Goal: Find specific page/section: Find specific page/section

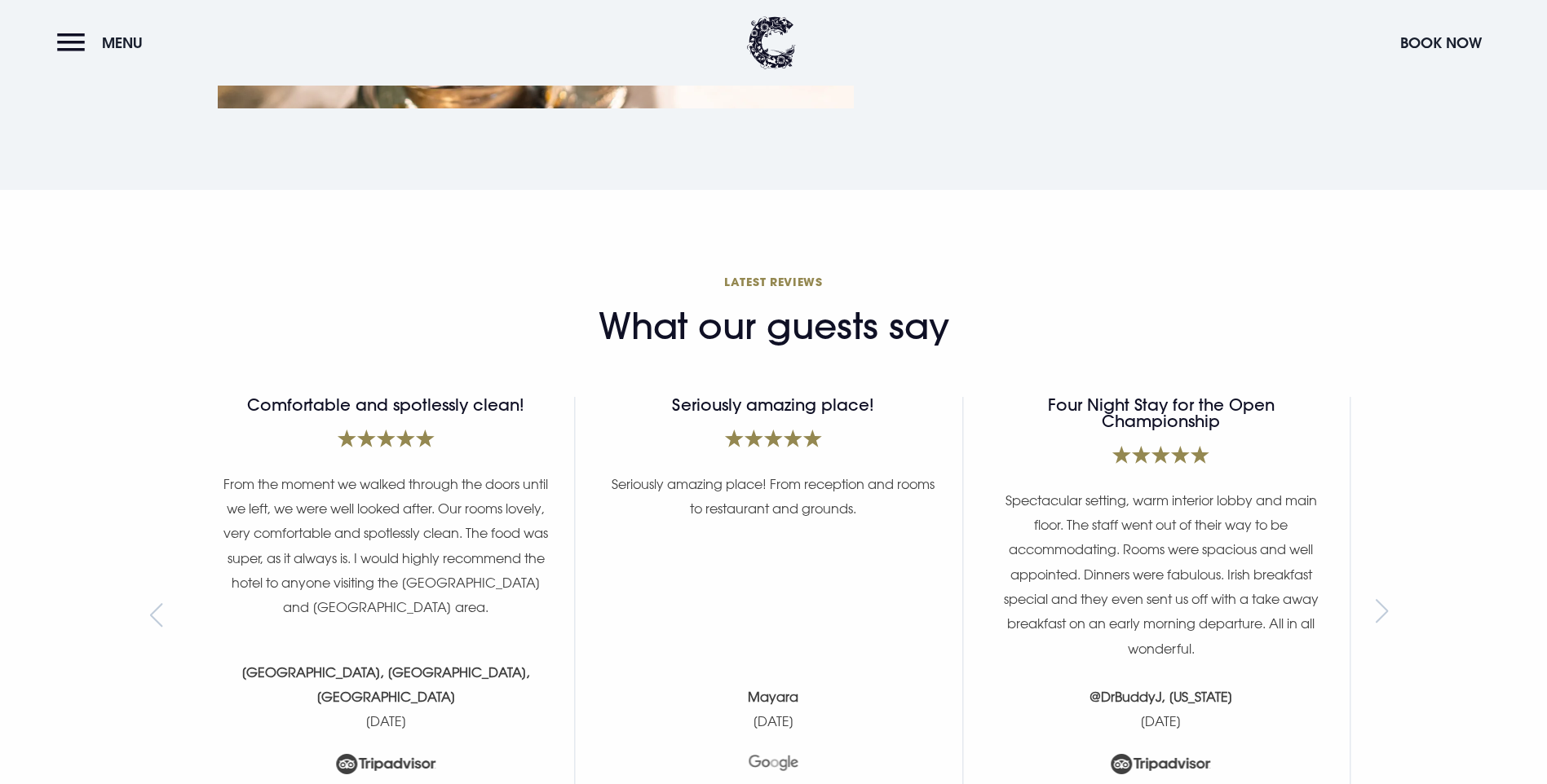
scroll to position [6279, 0]
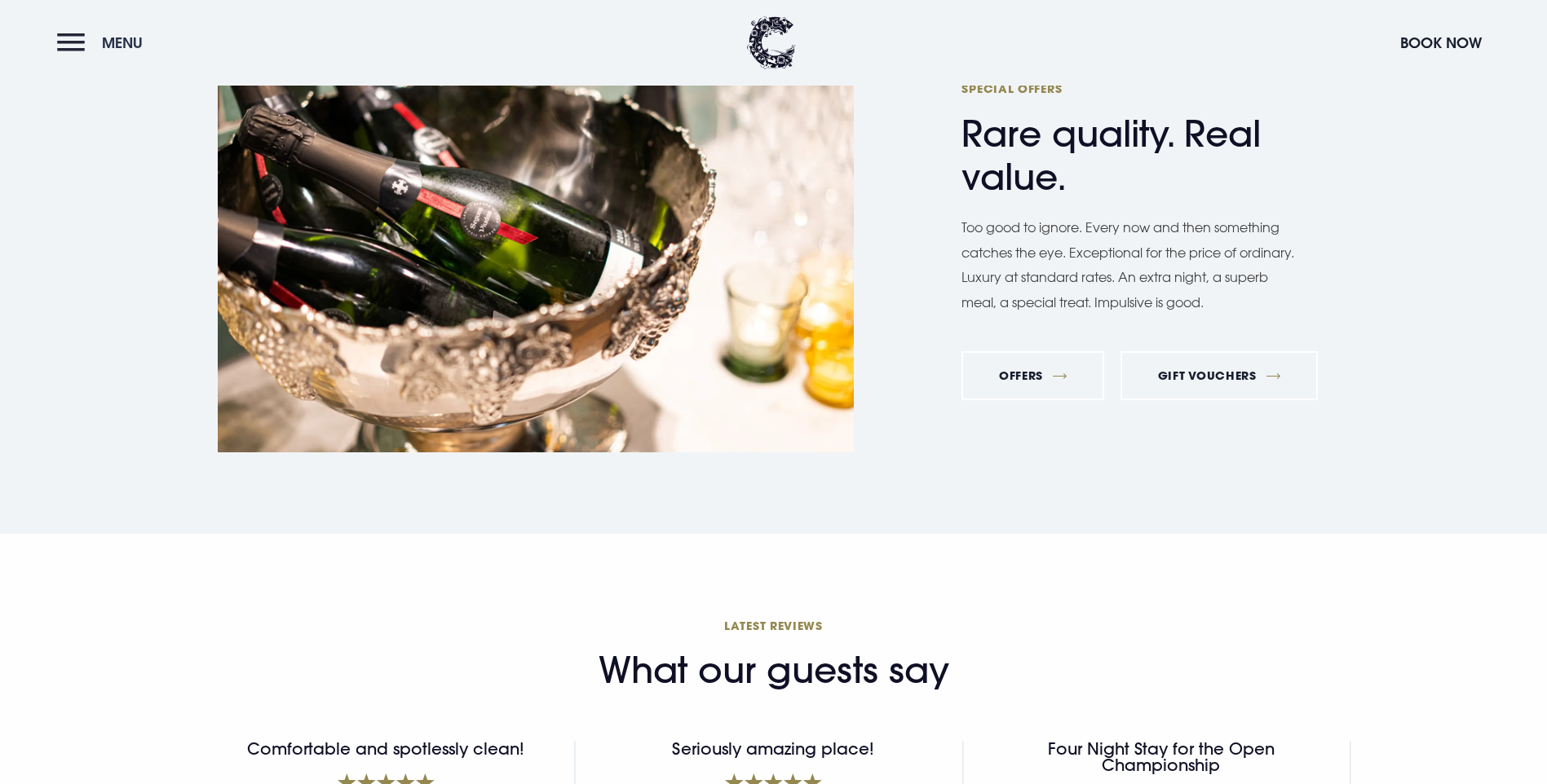
click at [79, 55] on button "Menu" at bounding box center [104, 43] width 94 height 35
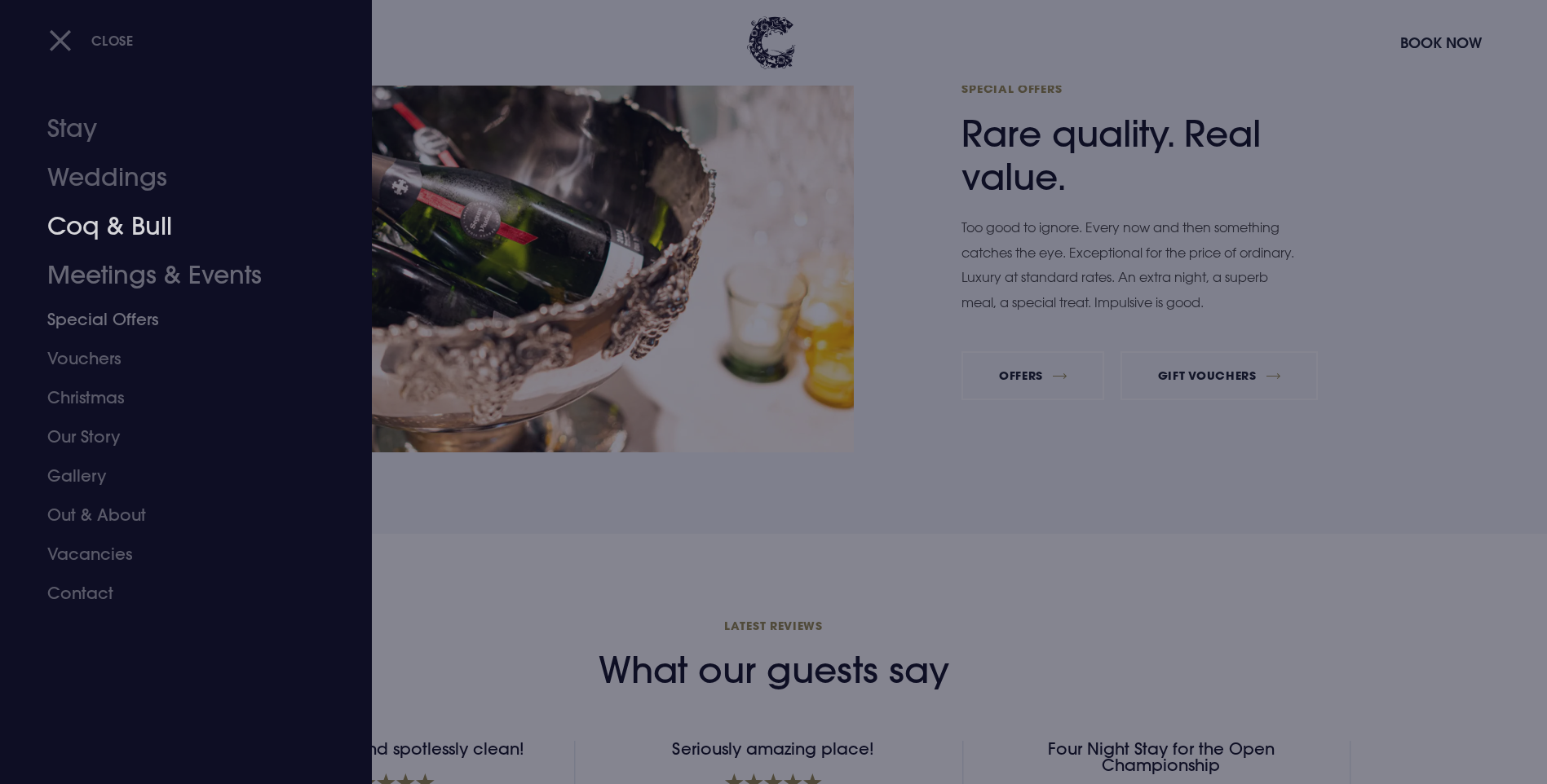
click at [120, 247] on link "Coq & Bull" at bounding box center [176, 227] width 258 height 49
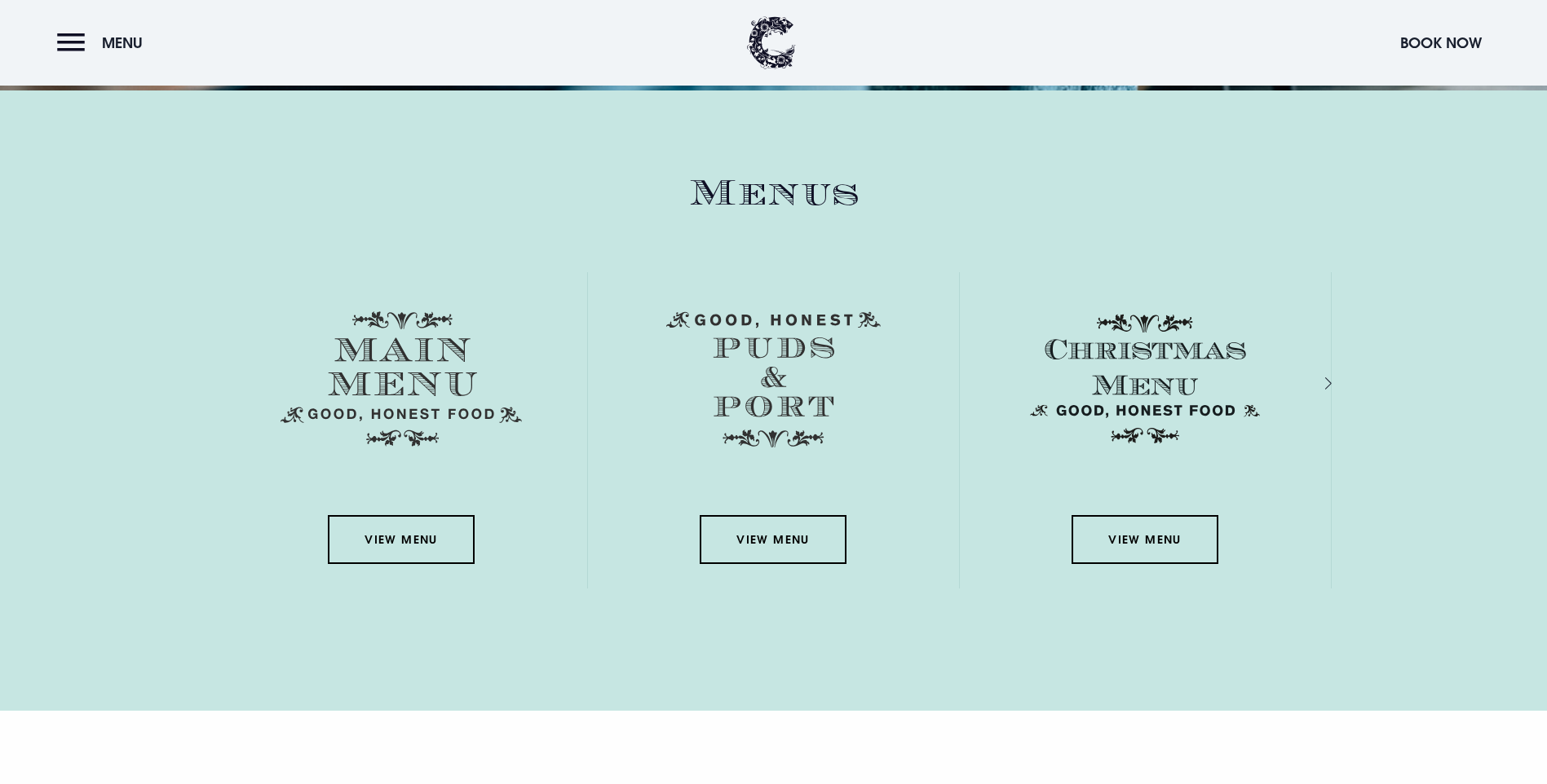
scroll to position [2446, 0]
click at [367, 515] on link "View Menu" at bounding box center [401, 539] width 147 height 49
